Goal: Task Accomplishment & Management: Complete application form

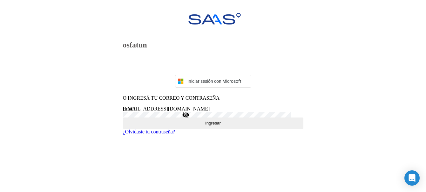
click at [236, 129] on button "Ingresar" at bounding box center [213, 122] width 181 height 11
click at [210, 125] on span "Ingresar" at bounding box center [213, 123] width 16 height 5
click at [190, 119] on mat-icon "visibility_off" at bounding box center [186, 115] width 8 height 8
click at [220, 125] on span "Ingresar" at bounding box center [213, 123] width 16 height 5
click at [206, 129] on button "Ingresar" at bounding box center [213, 122] width 181 height 11
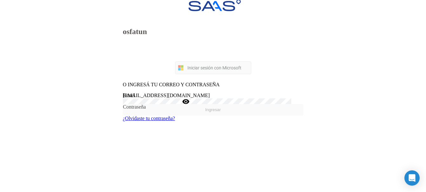
scroll to position [21, 0]
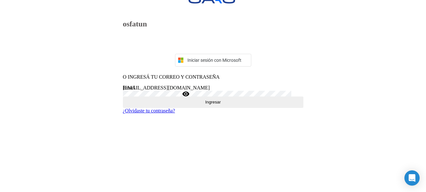
click at [190, 98] on mat-icon "visibility" at bounding box center [186, 94] width 8 height 8
click at [211, 104] on span "Ingresar" at bounding box center [213, 102] width 16 height 5
drag, startPoint x: 181, startPoint y: 125, endPoint x: 122, endPoint y: 123, distance: 58.6
click at [123, 123] on mat-card-content "osfatun Iniciar sesión con Microsoft O INGRESÁ TU CORREO Y CONTRASEÑA [EMAIL_AD…" at bounding box center [213, 98] width 181 height 175
click at [212, 104] on span "Ingresar" at bounding box center [213, 102] width 16 height 5
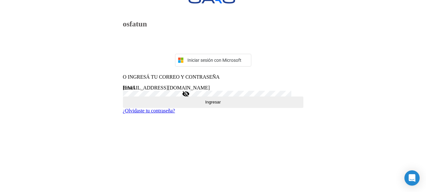
click at [205, 104] on span "Ingresar" at bounding box center [213, 102] width 16 height 5
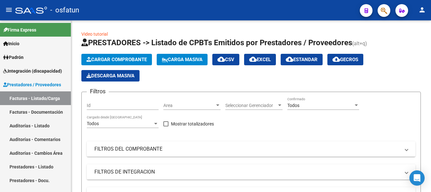
click at [14, 69] on span "Integración (discapacidad)" at bounding box center [32, 70] width 59 height 7
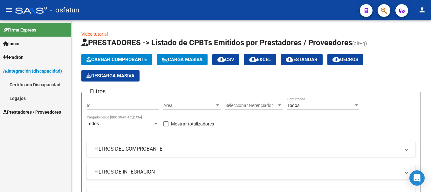
click at [21, 85] on link "Certificado Discapacidad" at bounding box center [35, 85] width 71 height 14
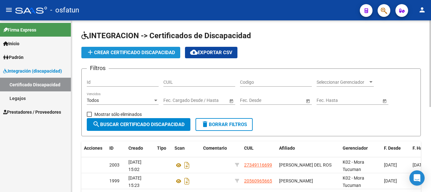
click at [90, 51] on mat-icon "add" at bounding box center [91, 52] width 8 height 8
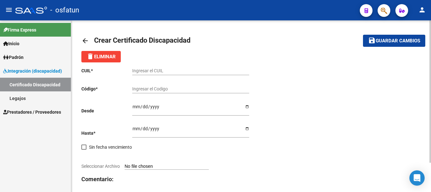
click at [155, 72] on input "Ingresar el CUIL" at bounding box center [190, 70] width 117 height 5
type input "20-54586809-2"
click at [171, 90] on input "Ingresar el Codigo" at bounding box center [190, 88] width 117 height 5
type input "6369201892"
click at [247, 107] on input "Ingresar fec. Desde" at bounding box center [190, 109] width 117 height 10
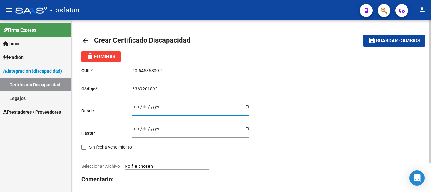
type input "2025-07-24"
click at [246, 128] on input "Ingresar fec. Hasta" at bounding box center [190, 131] width 117 height 10
type input "2026-06-24"
click at [247, 107] on input "2025-07-24" at bounding box center [190, 109] width 117 height 10
type input "2020-06-24"
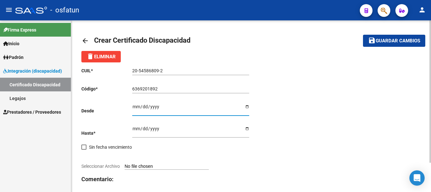
click at [146, 165] on input "Seleccionar Archivo" at bounding box center [167, 166] width 84 height 6
click at [146, 164] on input "Seleccionar Archivo" at bounding box center [167, 166] width 84 height 6
type input "C:\fakepath\WhatsApp Image 2025-09-18 at 16.18.02.jpeg"
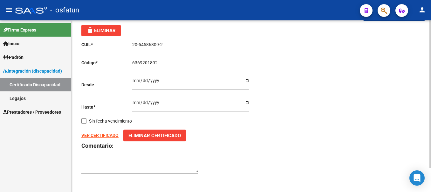
scroll to position [28, 0]
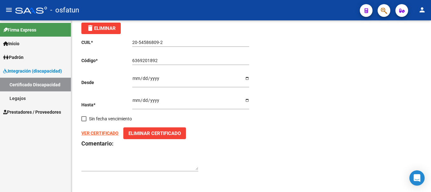
click at [102, 166] on textarea at bounding box center [139, 164] width 117 height 12
type textarea "PRORROGA"
click at [327, 94] on div "CUIL * 20-54586809-2 Ingresar el CUIL Código * 6369201892 Ingresar el Codigo De…" at bounding box center [251, 105] width 340 height 142
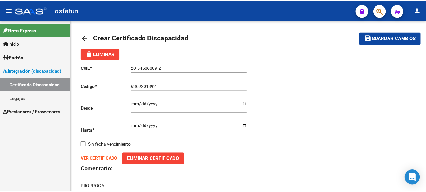
scroll to position [0, 0]
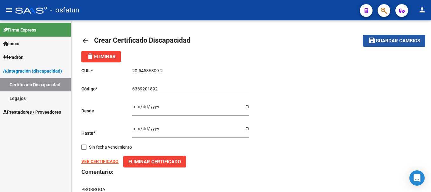
click at [395, 39] on span "Guardar cambios" at bounding box center [398, 41] width 45 height 6
click at [384, 38] on span "Guardar cambios" at bounding box center [398, 41] width 45 height 6
click at [425, 9] on mat-icon "person" at bounding box center [423, 10] width 8 height 8
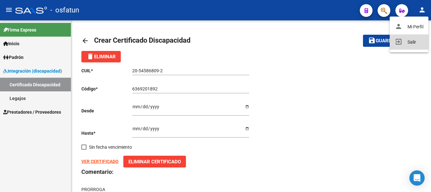
click at [405, 41] on button "exit_to_app Salir" at bounding box center [409, 41] width 39 height 15
